Goal: Information Seeking & Learning: Learn about a topic

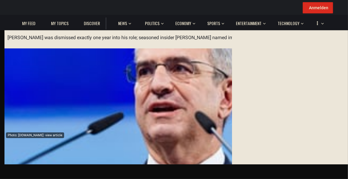
scroll to position [30, 0]
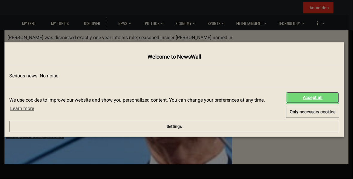
click at [286, 92] on link "Accept all" at bounding box center [312, 98] width 53 height 12
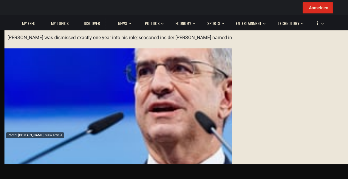
scroll to position [656, 0]
drag, startPoint x: 72, startPoint y: 62, endPoint x: 127, endPoint y: 114, distance: 76.2
drag, startPoint x: 38, startPoint y: 55, endPoint x: 175, endPoint y: 112, distance: 148.8
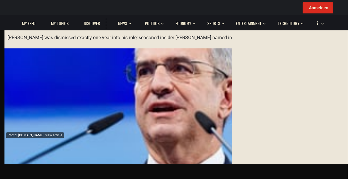
click at [172, 112] on div "Home Culture Human behavior Romance (love) Nestlé CEO Removed Over Undisclosed …" at bounding box center [174, 89] width 348 height 149
click at [0, 0] on span at bounding box center [0, 0] width 0 height 0
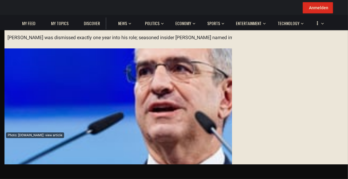
drag, startPoint x: 63, startPoint y: 78, endPoint x: 120, endPoint y: 61, distance: 60.0
copy div "Lore ipsumdol si amet consect Adipisci Elitseddo Eiusm Tempo: I 98u Lab Etdolo …"
